Goal: Task Accomplishment & Management: Complete application form

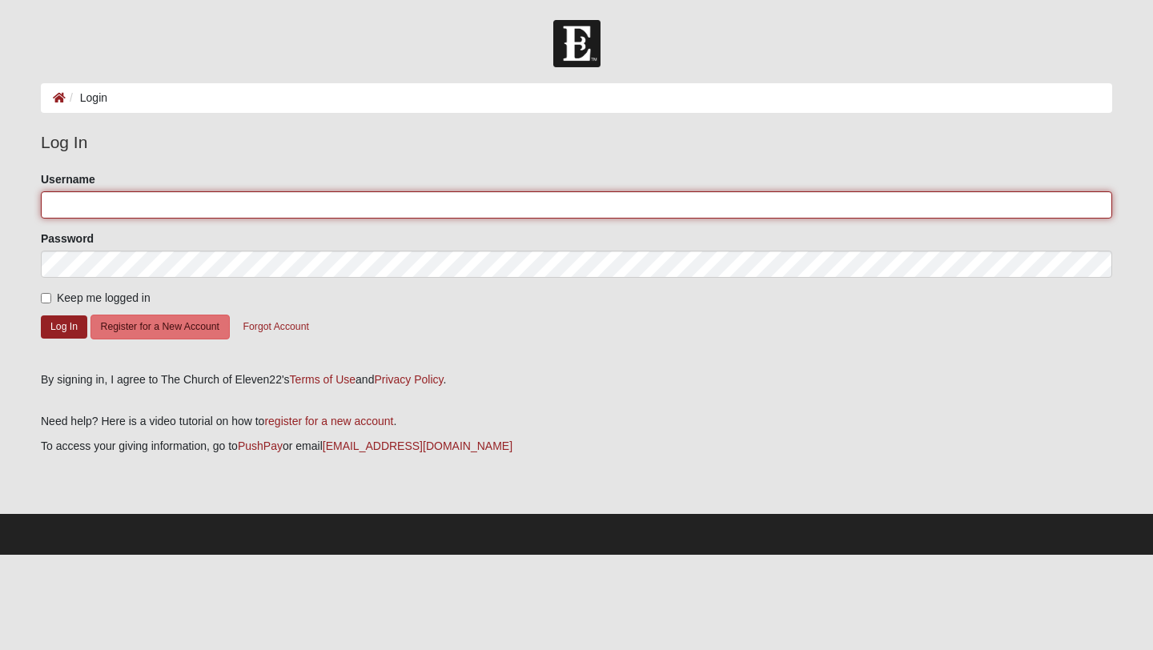
click at [325, 203] on input "Username" at bounding box center [576, 204] width 1071 height 27
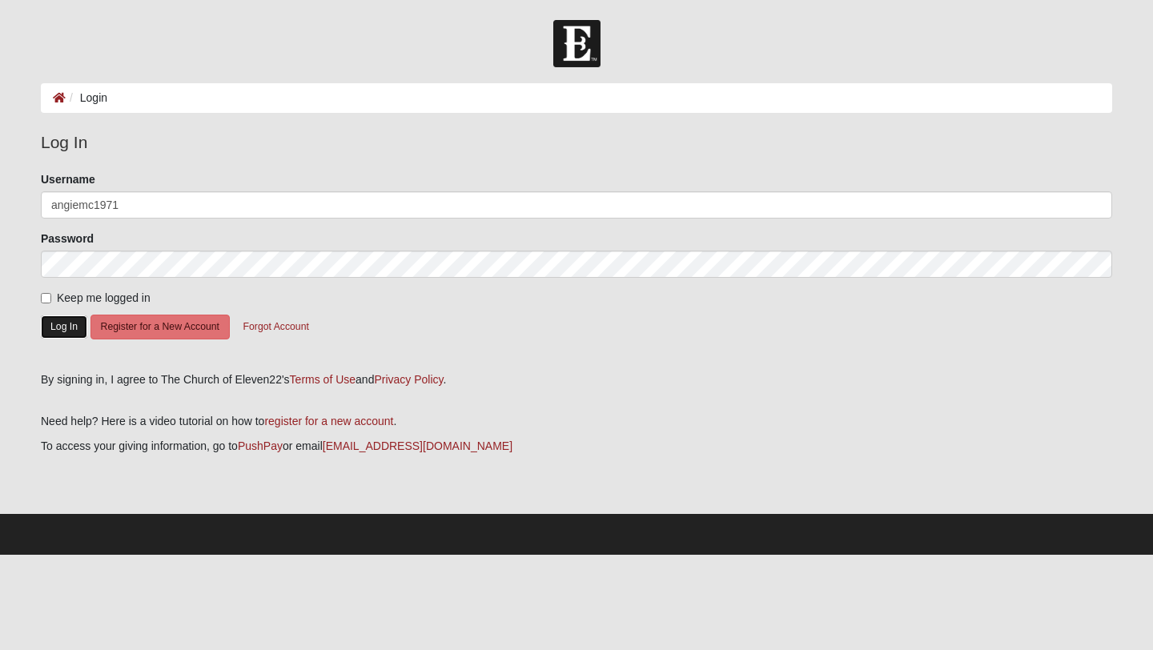
click at [62, 327] on button "Log In" at bounding box center [64, 326] width 46 height 23
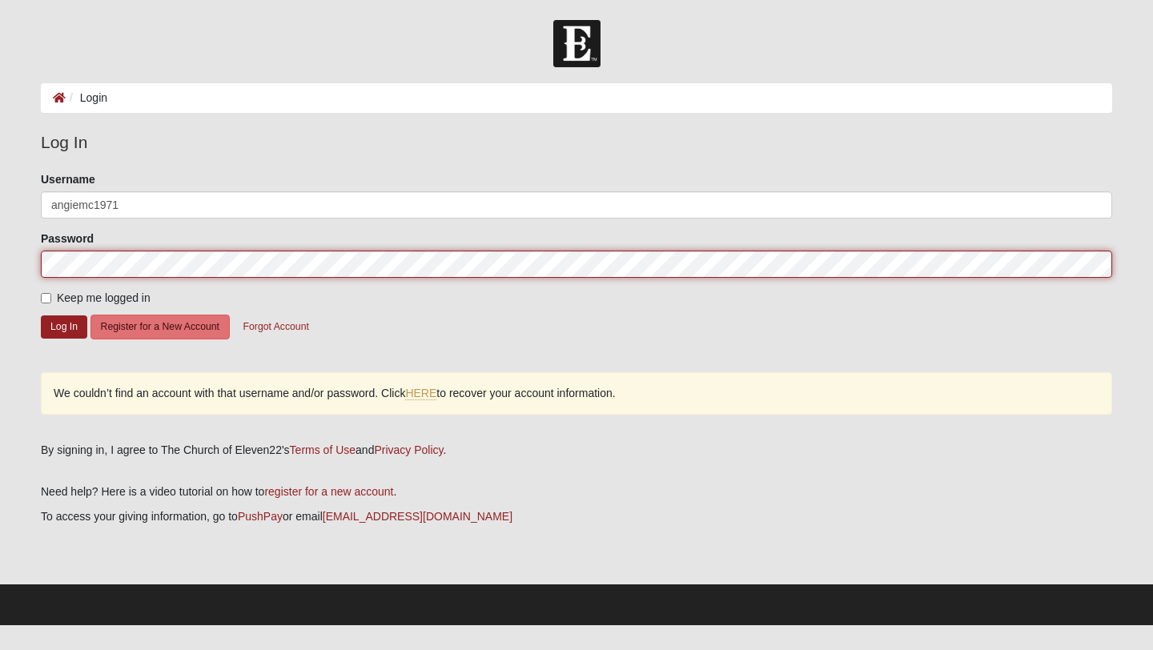
click at [0, 254] on form "Log In Login Login Error Log In Please correct the following: Username angiemc1…" at bounding box center [576, 322] width 1153 height 605
click at [19, 256] on form "Log In Login Login Error Log In Please correct the following: Username angiemc1…" at bounding box center [576, 322] width 1153 height 605
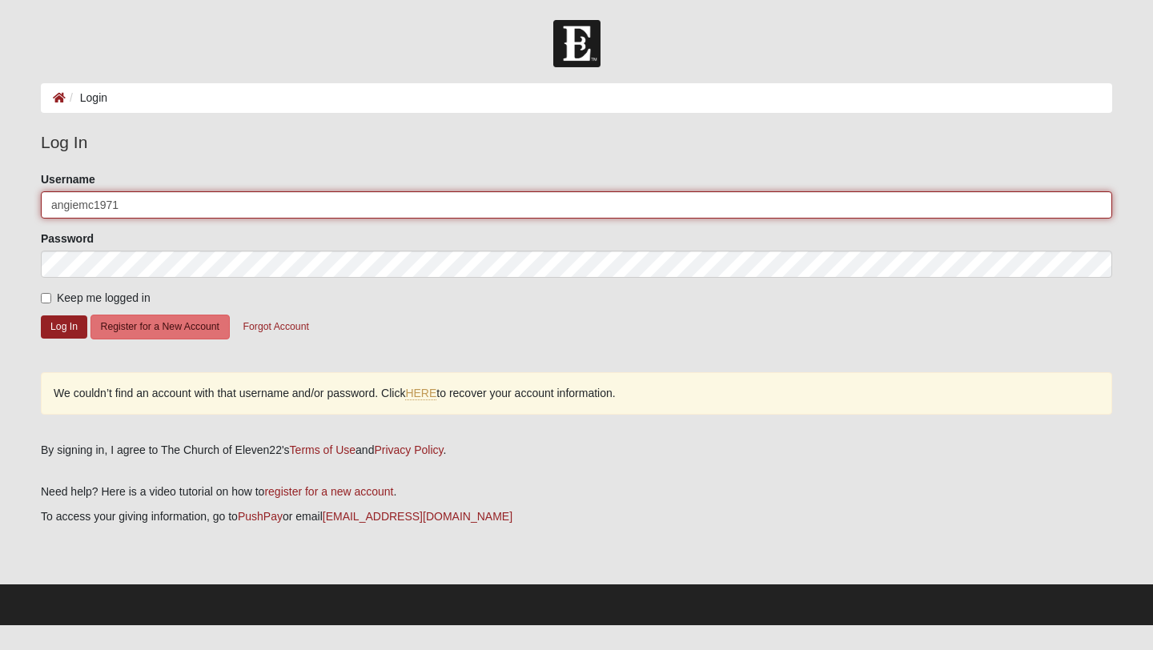
click at [57, 203] on input "angiemc1971" at bounding box center [576, 204] width 1071 height 27
type input "Angiemc1971"
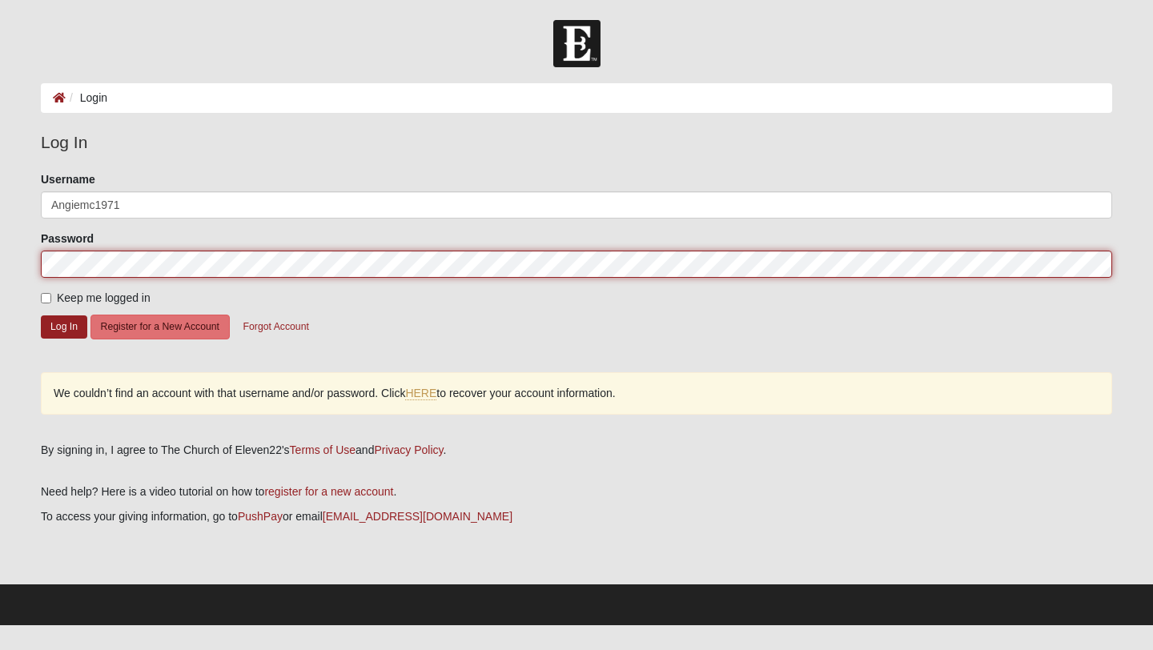
click at [0, 255] on form "Log In Login Login Error Log In Please correct the following: Username Angiemc1…" at bounding box center [576, 322] width 1153 height 605
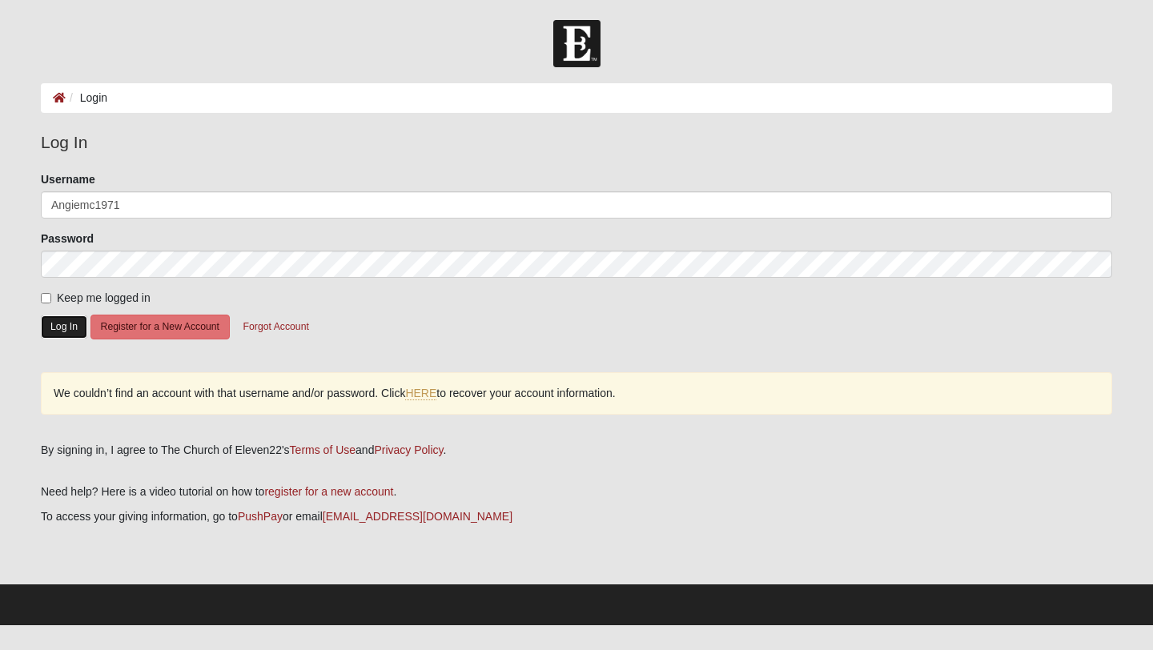
click at [57, 333] on button "Log In" at bounding box center [64, 326] width 46 height 23
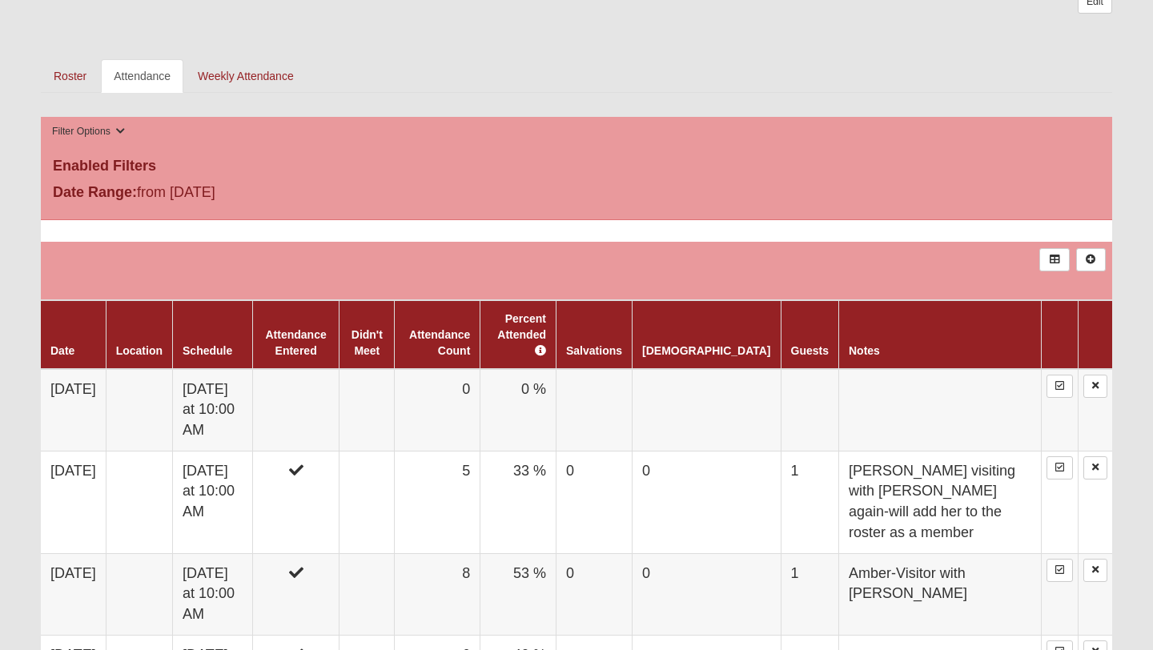
scroll to position [697, 0]
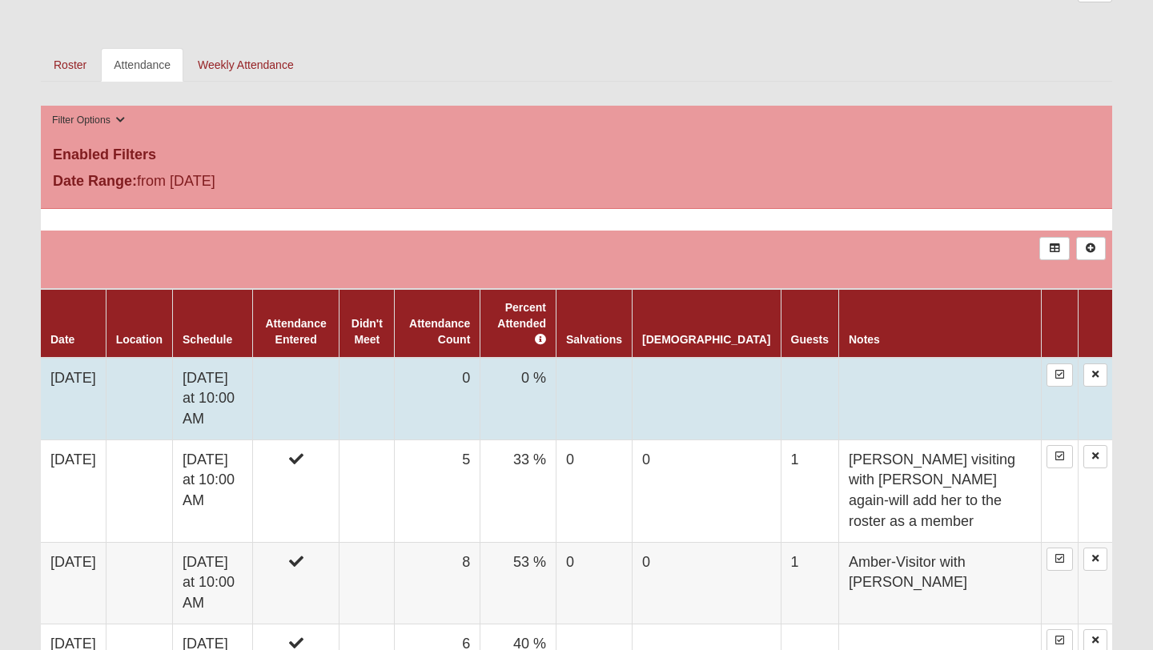
click at [253, 388] on td "[DATE] at 10:00 AM" at bounding box center [213, 399] width 80 height 82
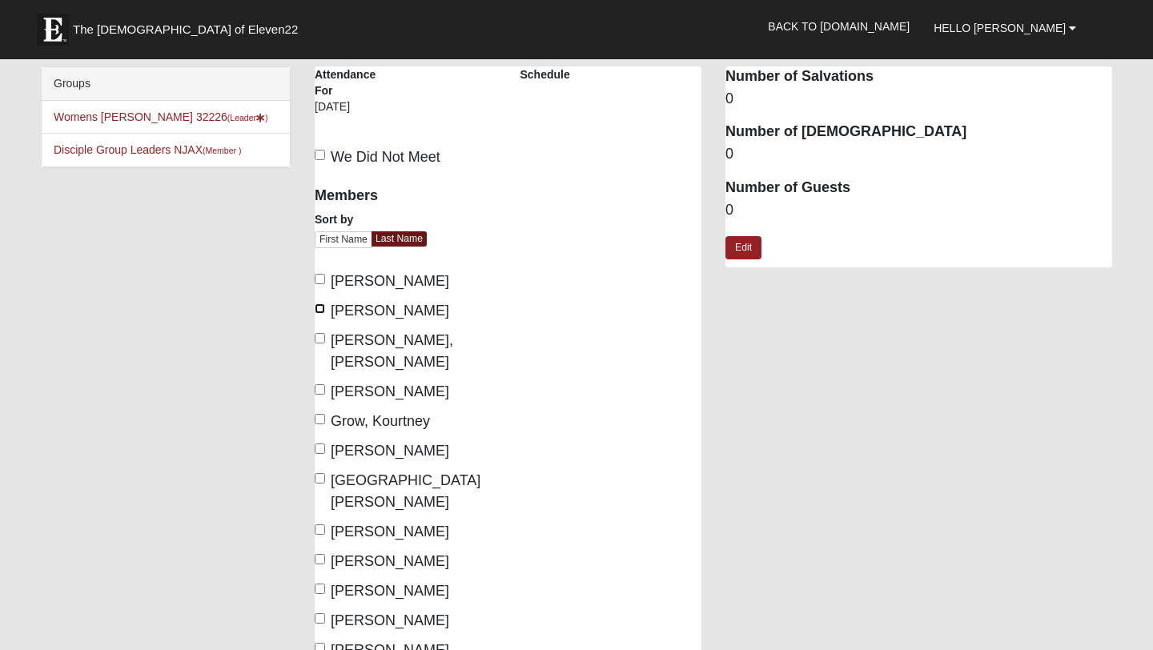
click at [323, 311] on input "Cooney, MaShon" at bounding box center [320, 308] width 10 height 10
checkbox input "true"
click at [323, 339] on input "Curt, Cicilia" at bounding box center [320, 338] width 10 height 10
checkbox input "true"
click at [319, 384] on input "Eubanks, Janet" at bounding box center [320, 389] width 10 height 10
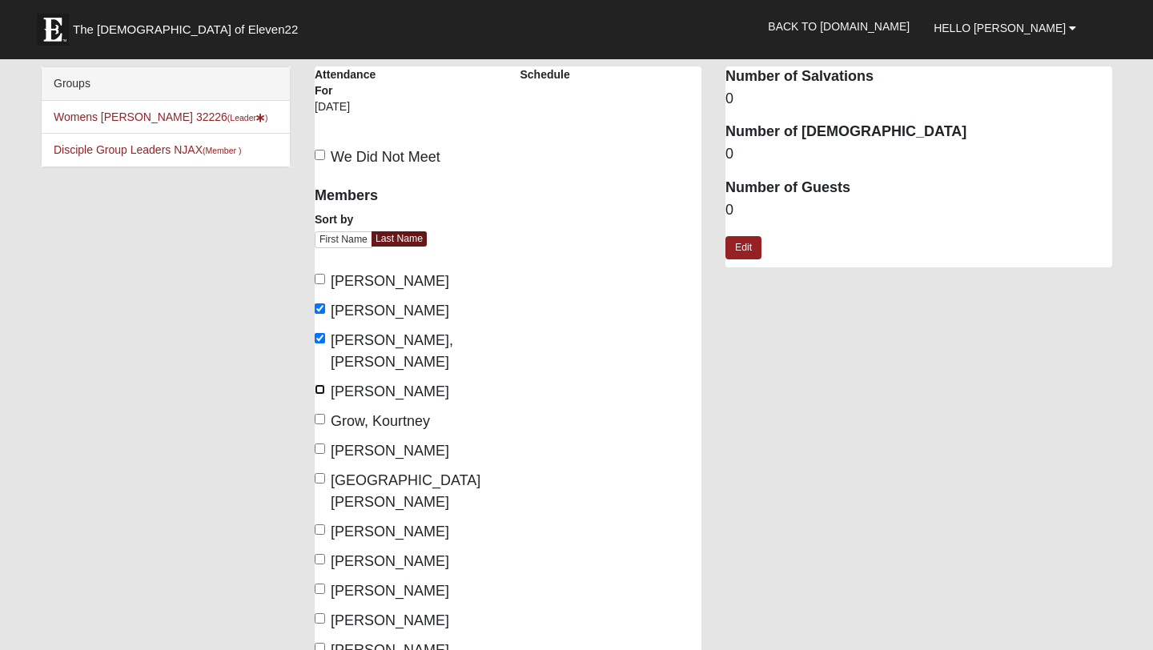
checkbox input "true"
click at [321, 414] on input "Grow, Kourtney" at bounding box center [320, 419] width 10 height 10
checkbox input "true"
click at [320, 473] on input "Lancaster, Tiffani" at bounding box center [320, 478] width 10 height 10
checkbox input "true"
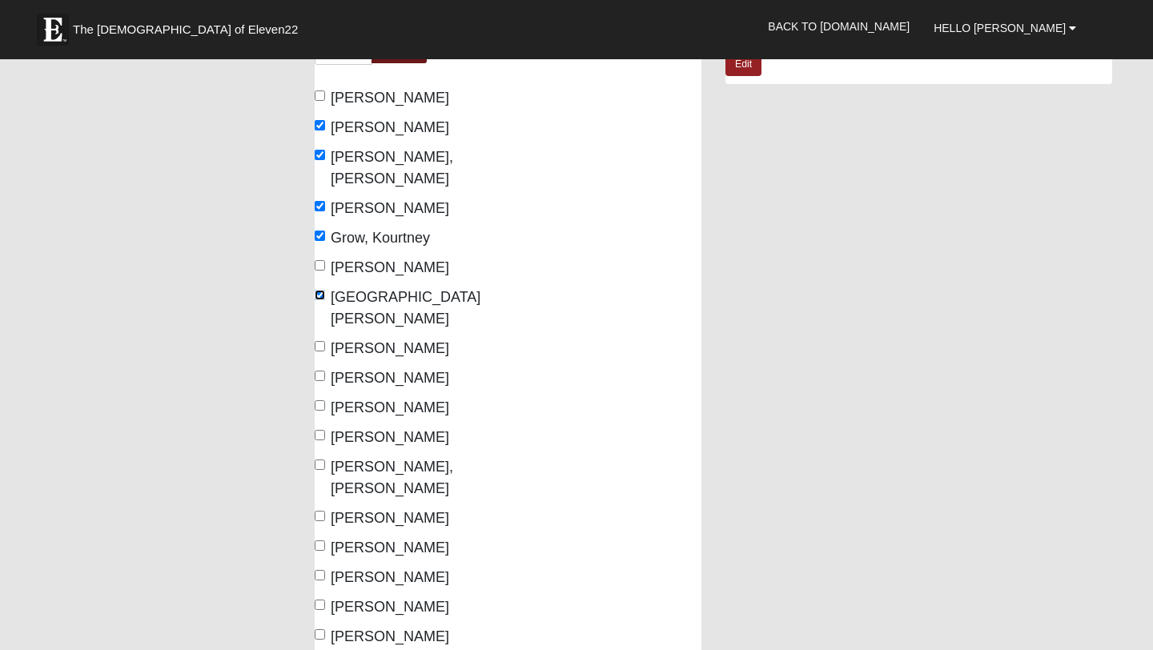
scroll to position [184, 0]
click at [325, 596] on label "Stott, Tina" at bounding box center [382, 607] width 134 height 22
click at [325, 599] on input "Stott, Tina" at bounding box center [320, 604] width 10 height 10
checkbox input "true"
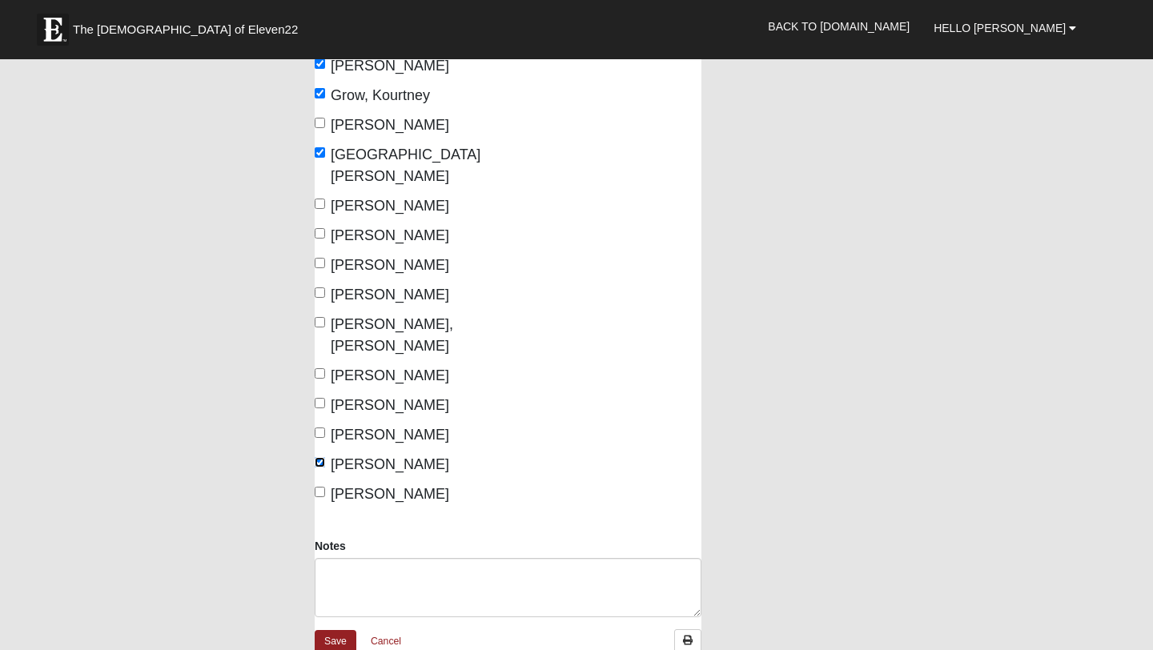
scroll to position [337, 0]
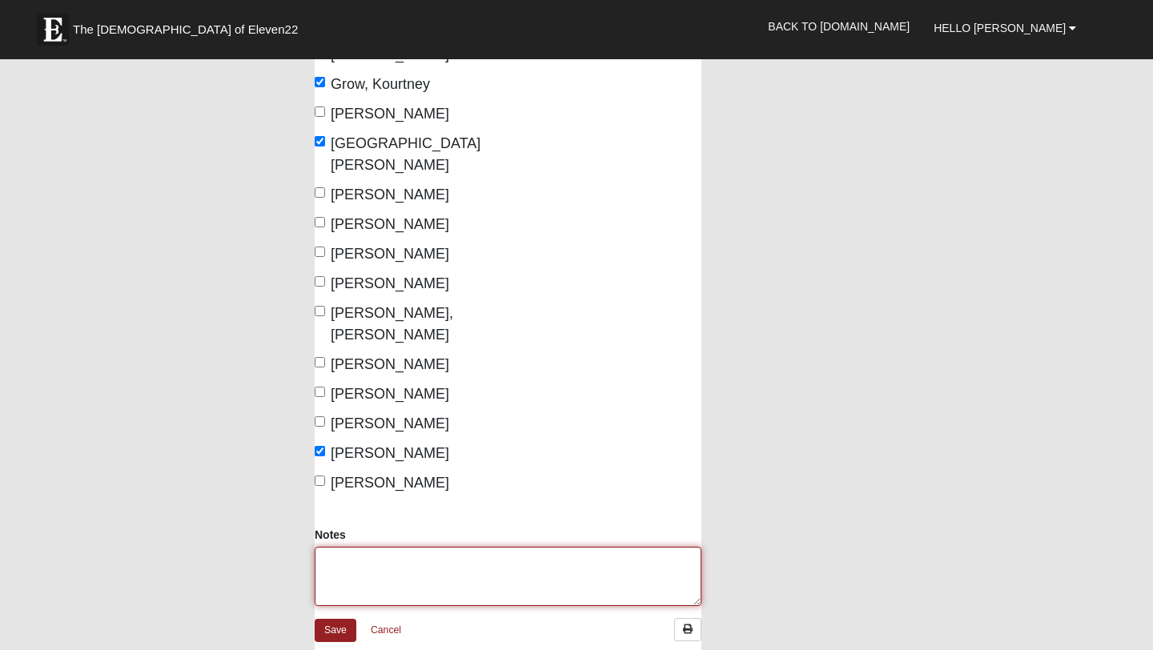
click at [339, 547] on textarea "Notes" at bounding box center [508, 576] width 387 height 59
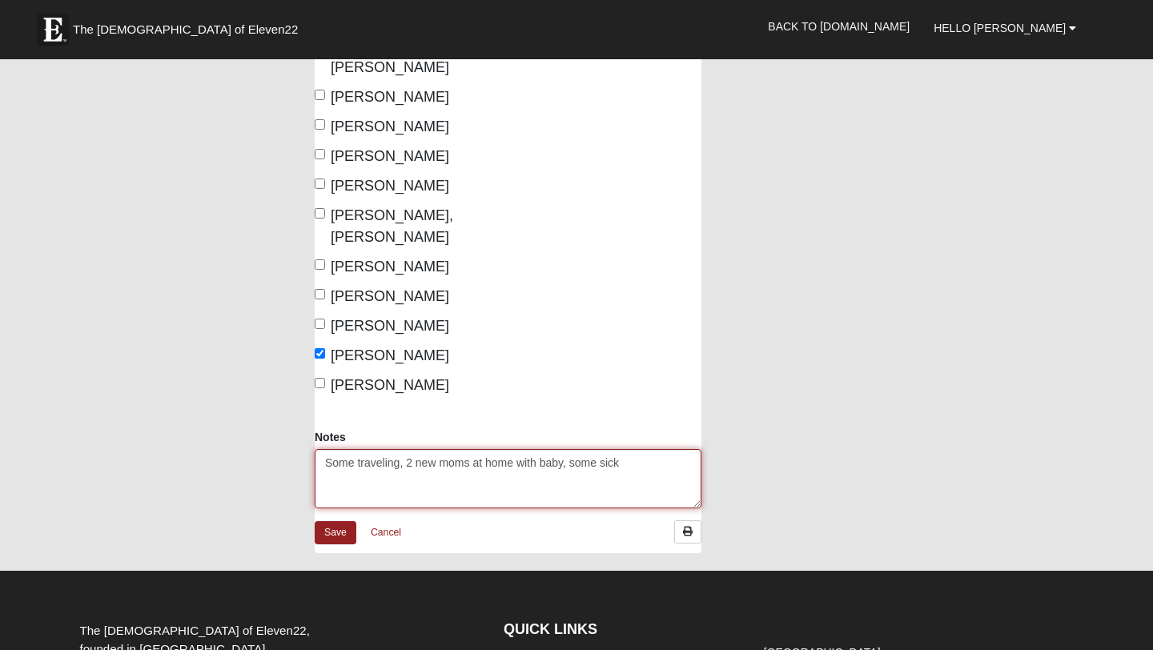
scroll to position [613, 0]
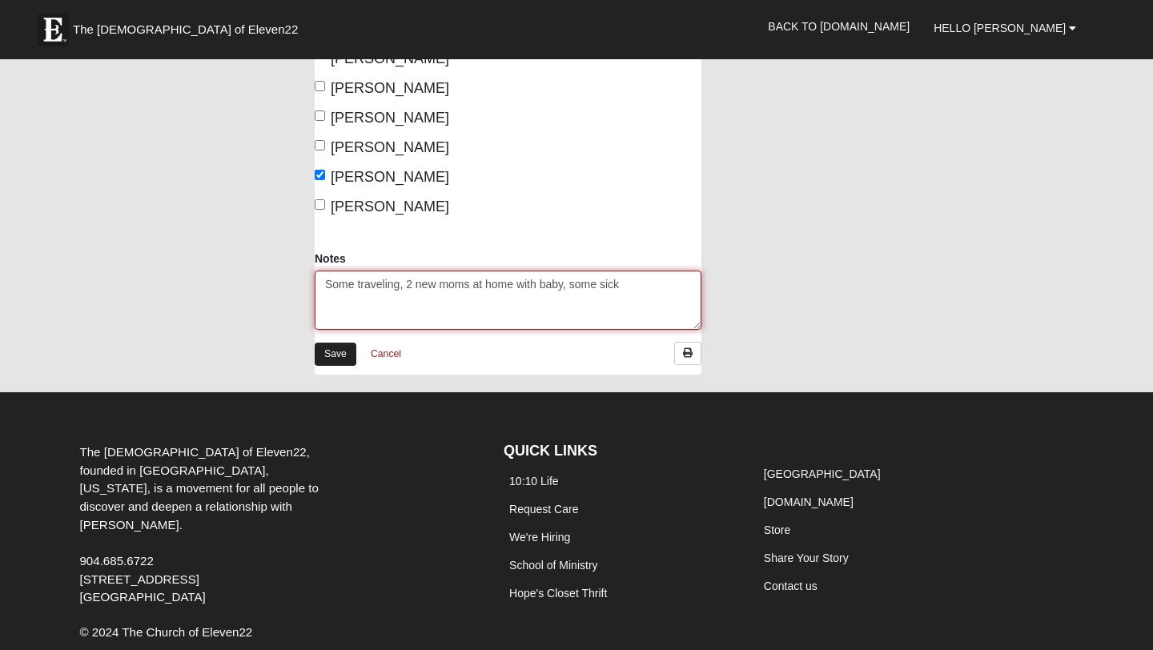
type textarea "Some traveling, 2 new moms at home with baby, some sick"
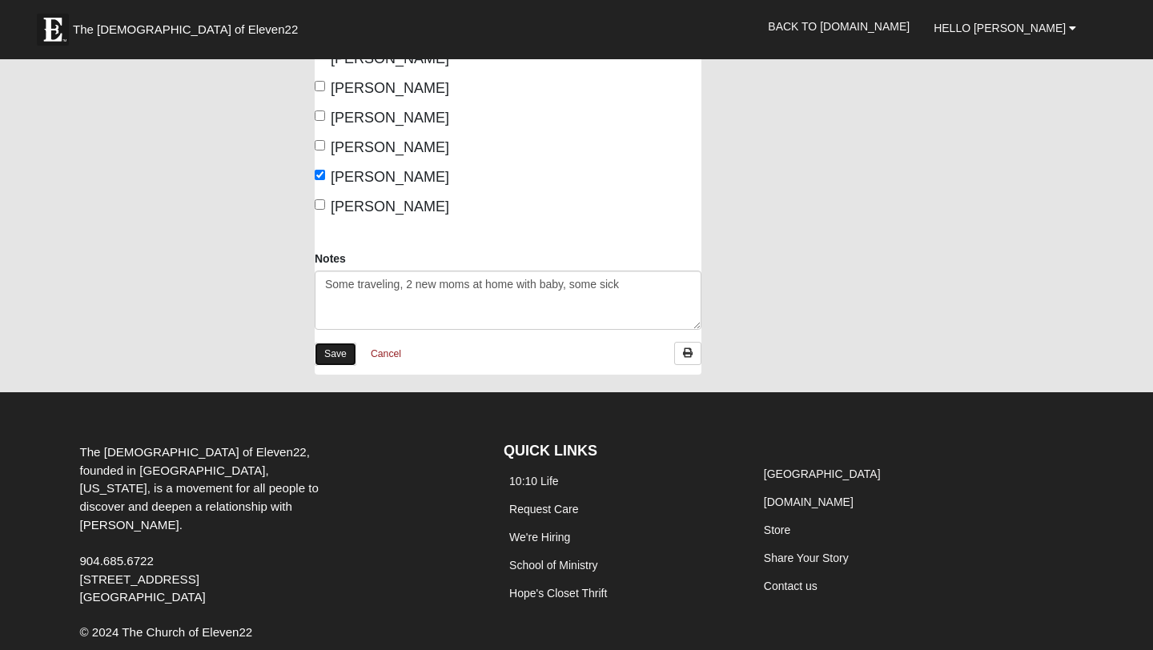
click at [340, 343] on link "Save" at bounding box center [336, 354] width 42 height 23
